Goal: Check status: Check status

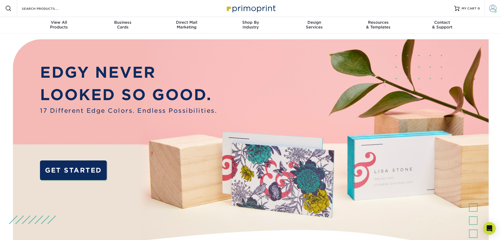
click at [492, 9] on span at bounding box center [492, 8] width 7 height 7
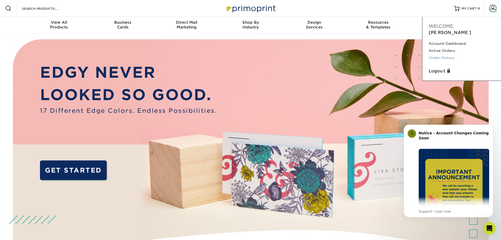
click at [446, 54] on link "Order History" at bounding box center [462, 57] width 66 height 7
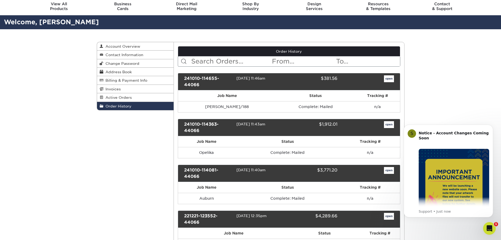
scroll to position [26, 0]
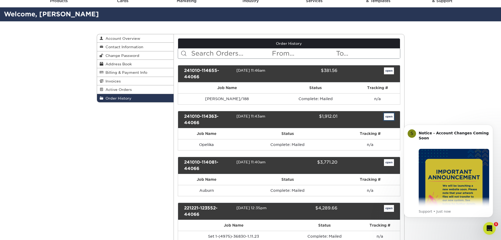
click at [386, 117] on link "open" at bounding box center [389, 116] width 10 height 7
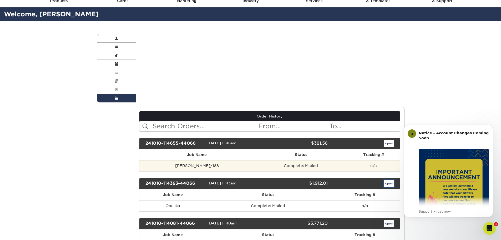
scroll to position [0, 0]
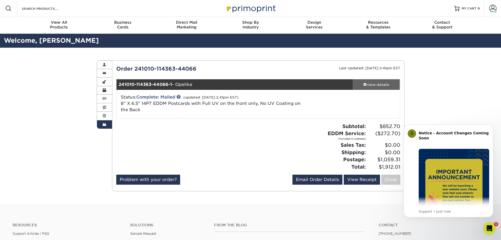
click at [367, 85] on div "view details" at bounding box center [376, 84] width 47 height 5
